Goal: Find specific page/section: Find specific page/section

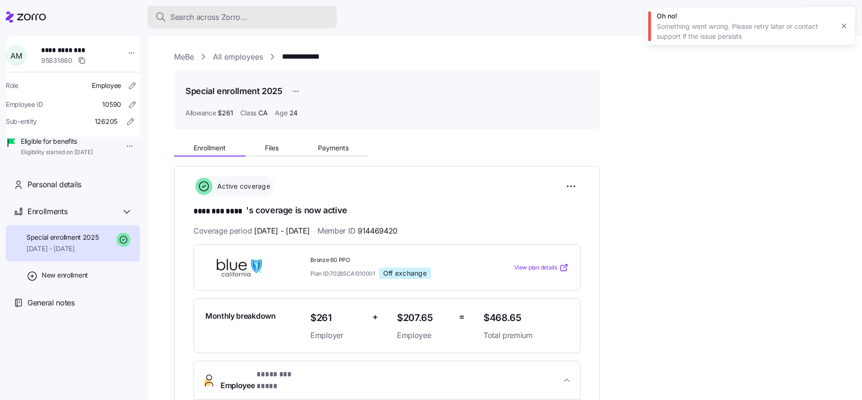
scroll to position [258, 0]
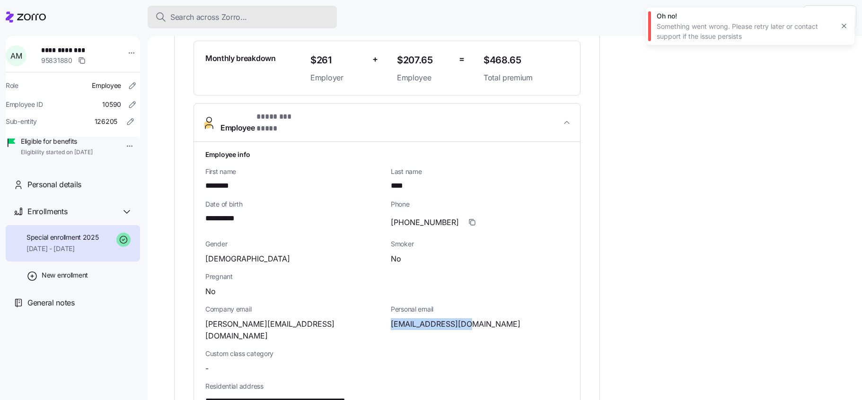
click at [264, 11] on div "Search across Zorro..." at bounding box center [242, 17] width 174 height 12
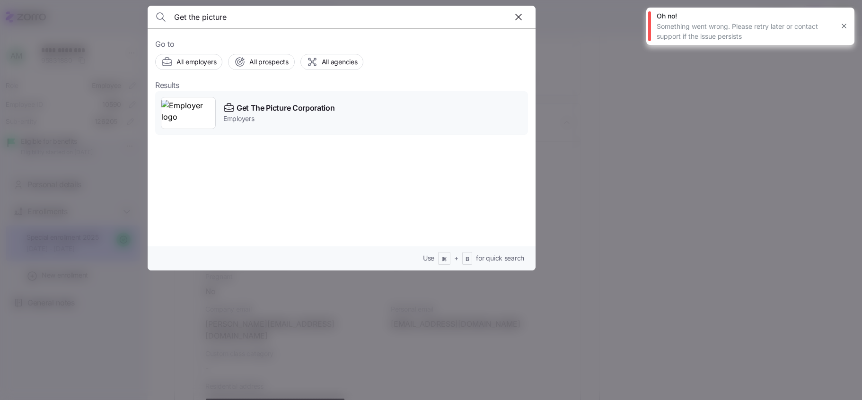
type input "Get the picture"
click at [202, 110] on img at bounding box center [188, 113] width 54 height 26
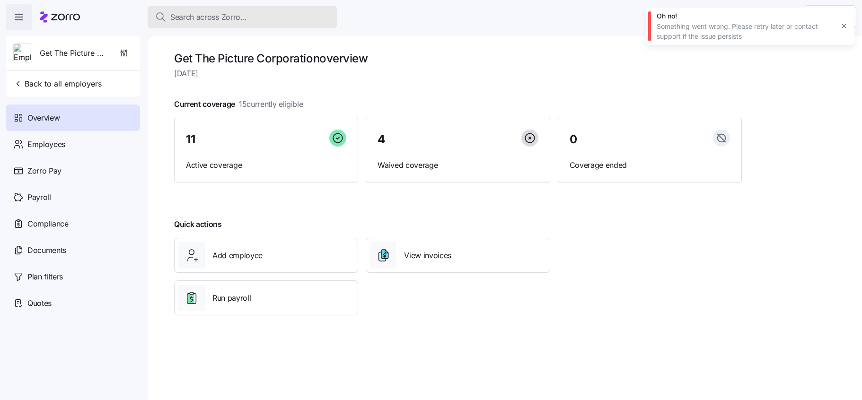
click at [265, 21] on div "Search across Zorro..." at bounding box center [242, 17] width 174 height 12
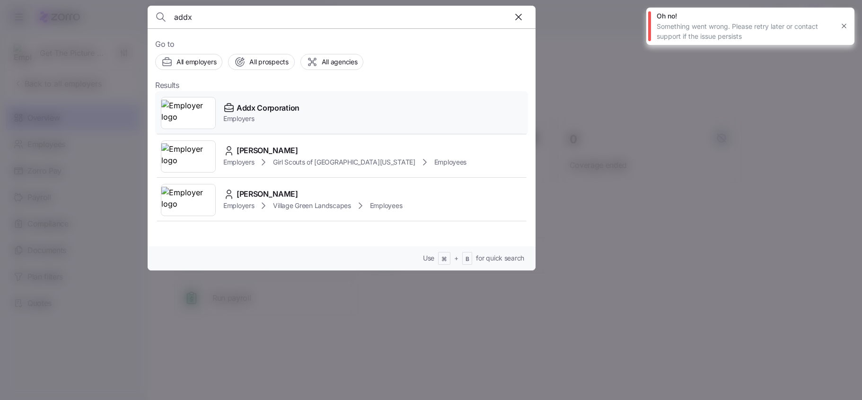
type input "addx"
click at [194, 115] on img at bounding box center [188, 113] width 54 height 26
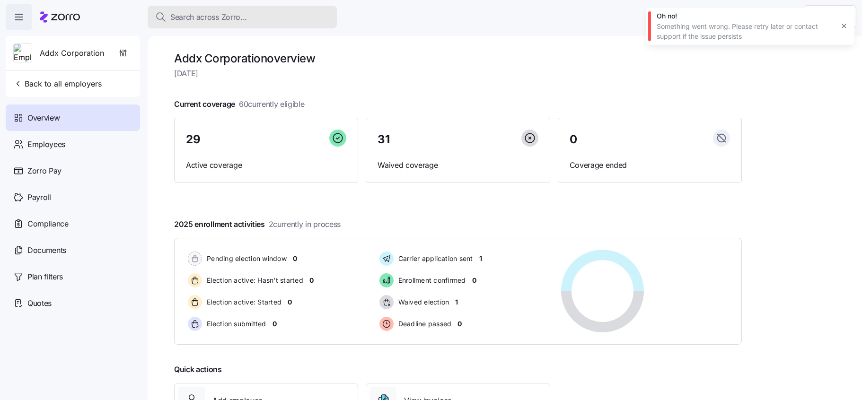
click at [280, 12] on div "Search across Zorro..." at bounding box center [242, 17] width 174 height 12
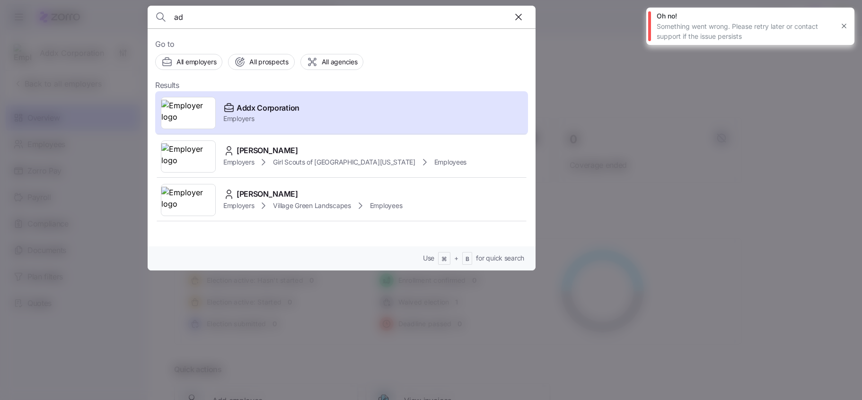
type input "a"
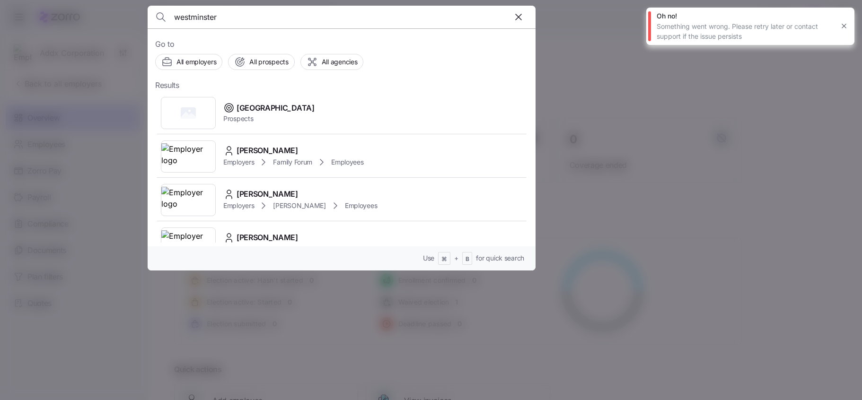
type input "westminster"
click at [843, 26] on icon "button" at bounding box center [844, 26] width 8 height 8
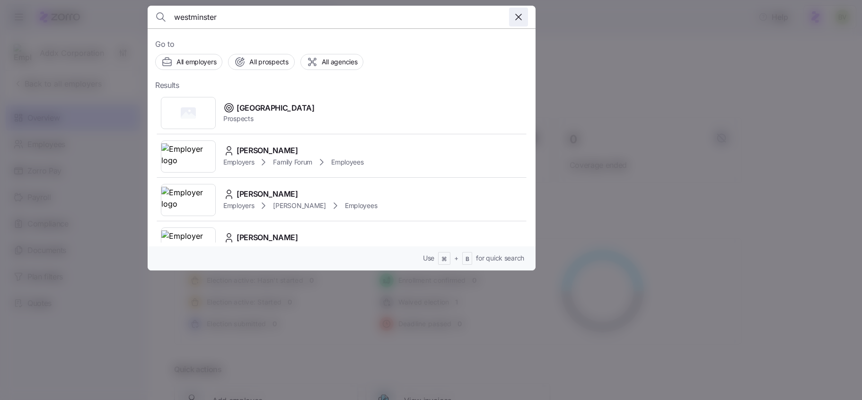
click at [515, 17] on icon "button" at bounding box center [518, 16] width 11 height 11
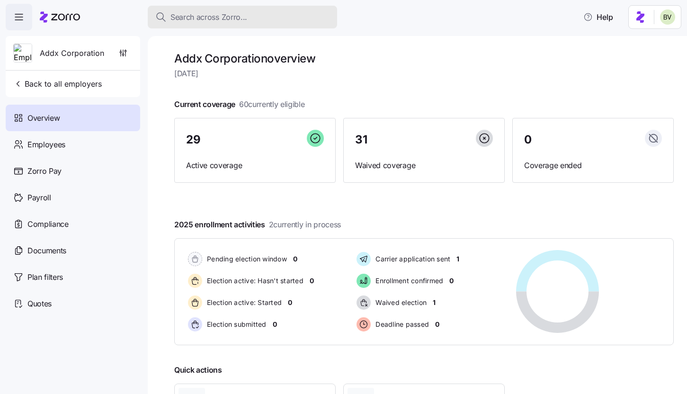
click at [196, 19] on span "Search across Zorro..." at bounding box center [208, 17] width 77 height 12
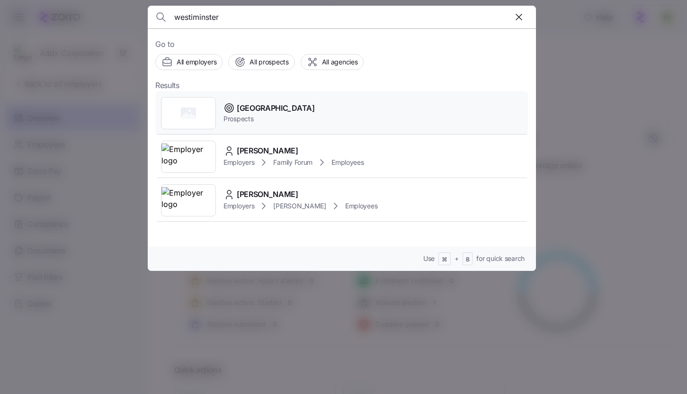
type input "westiminster"
click at [183, 112] on rect at bounding box center [188, 112] width 15 height 11
